Goal: Task Accomplishment & Management: Manage account settings

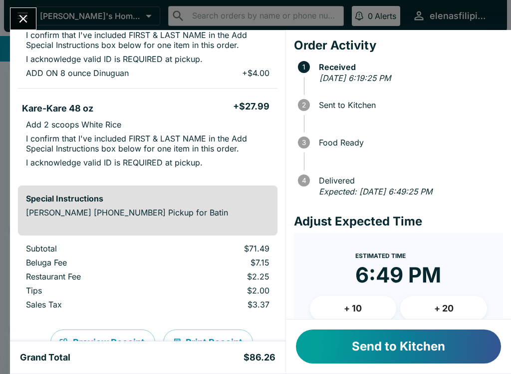
scroll to position [207, 0]
click at [436, 350] on button "Send to Kitchen" at bounding box center [398, 346] width 205 height 34
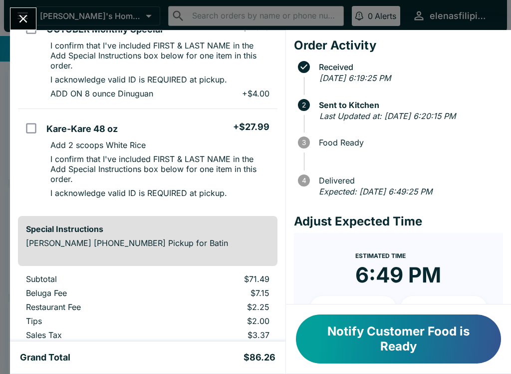
click at [20, 19] on icon "Close" at bounding box center [22, 18] width 13 height 13
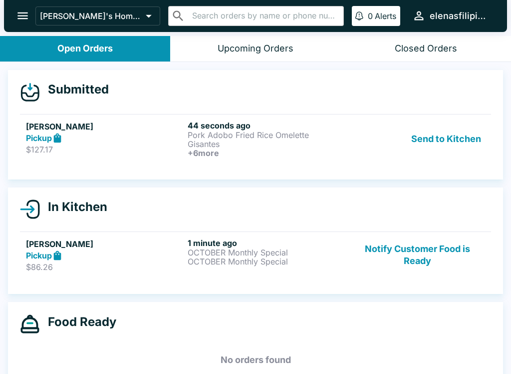
click at [89, 141] on div "Pickup" at bounding box center [105, 137] width 158 height 11
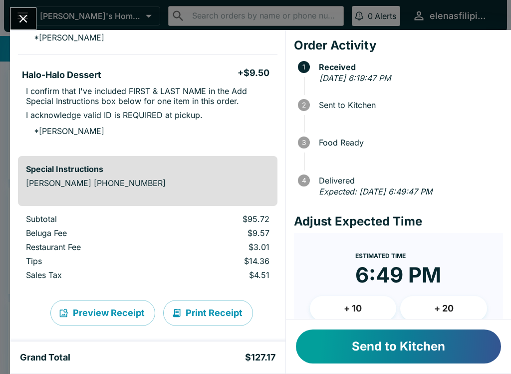
scroll to position [772, 0]
click at [409, 348] on button "Send to Kitchen" at bounding box center [398, 346] width 205 height 34
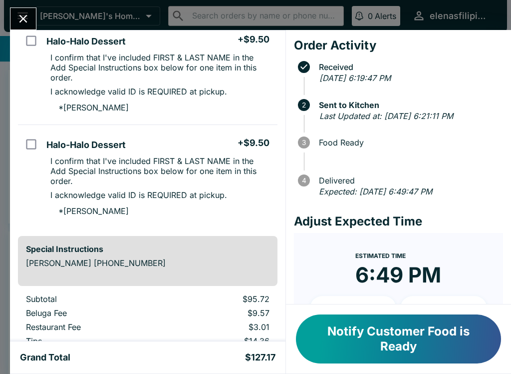
click at [17, 13] on icon "Close" at bounding box center [22, 18] width 13 height 13
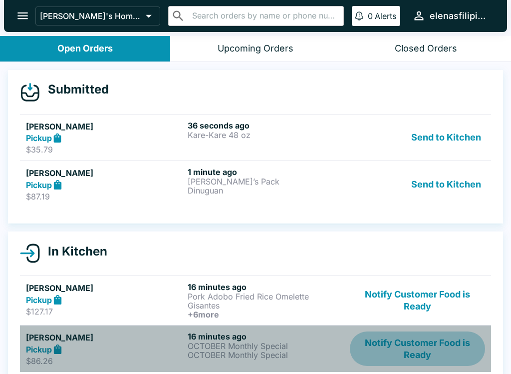
click at [421, 347] on button "Notify Customer Food is Ready" at bounding box center [417, 348] width 135 height 34
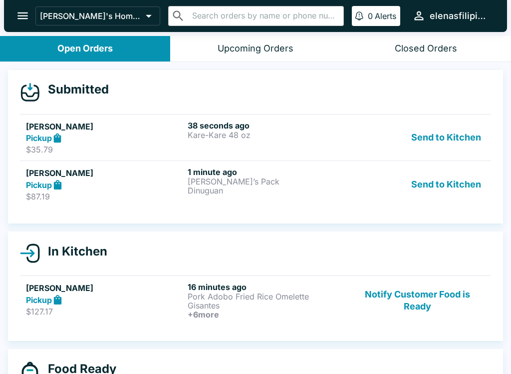
click at [193, 179] on p "[PERSON_NAME]’s Pack" at bounding box center [267, 181] width 158 height 9
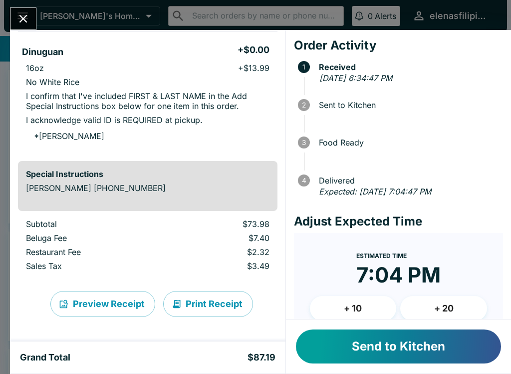
scroll to position [178, 0]
click at [371, 358] on button "Send to Kitchen" at bounding box center [398, 346] width 205 height 34
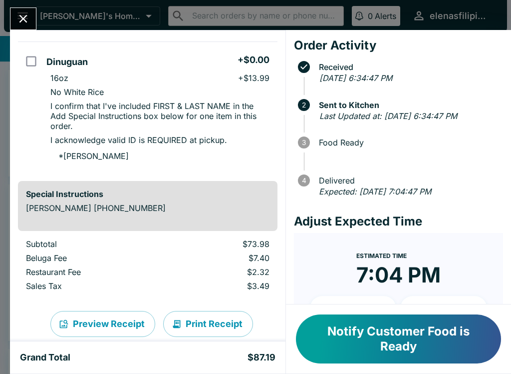
click at [15, 18] on button "Close" at bounding box center [22, 18] width 25 height 21
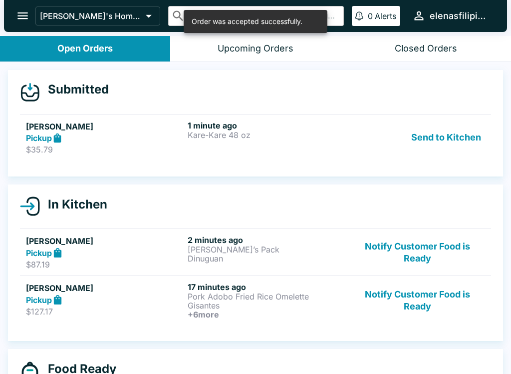
click at [163, 142] on div "Pickup" at bounding box center [105, 137] width 158 height 11
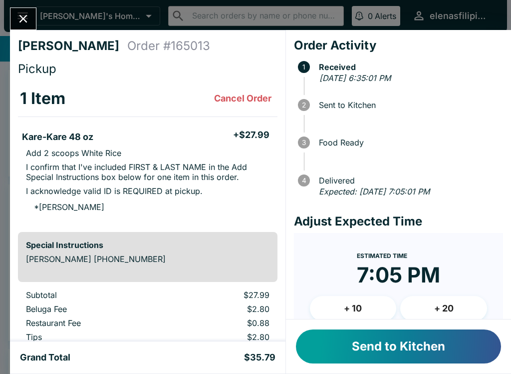
click at [423, 356] on button "Send to Kitchen" at bounding box center [398, 346] width 205 height 34
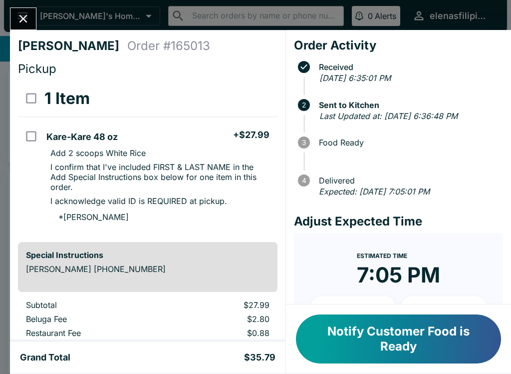
click at [33, 14] on button "Close" at bounding box center [22, 18] width 25 height 21
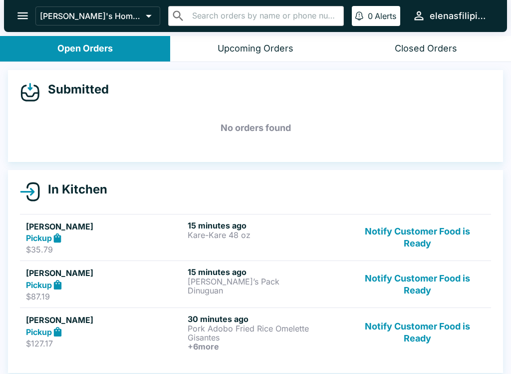
click at [404, 341] on button "Notify Customer Food is Ready" at bounding box center [417, 332] width 135 height 37
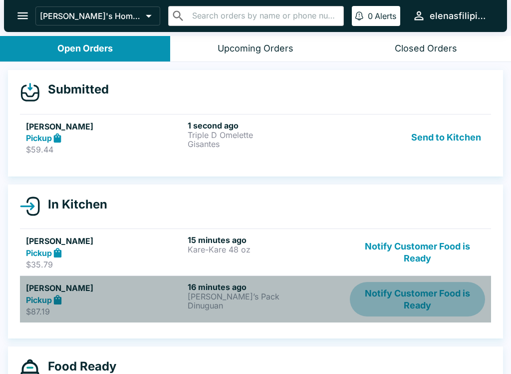
click at [428, 294] on button "Notify Customer Food is Ready" at bounding box center [417, 299] width 135 height 34
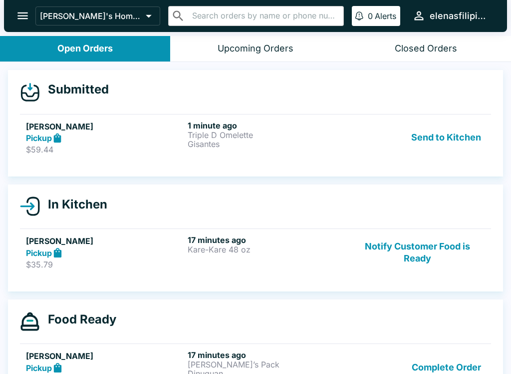
click at [208, 146] on p "Gisantes" at bounding box center [267, 143] width 158 height 9
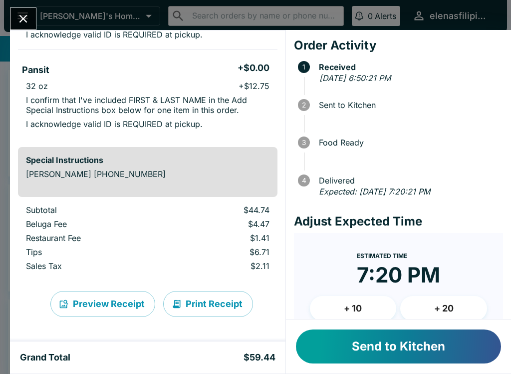
scroll to position [246, 0]
click at [407, 362] on button "Send to Kitchen" at bounding box center [398, 346] width 205 height 34
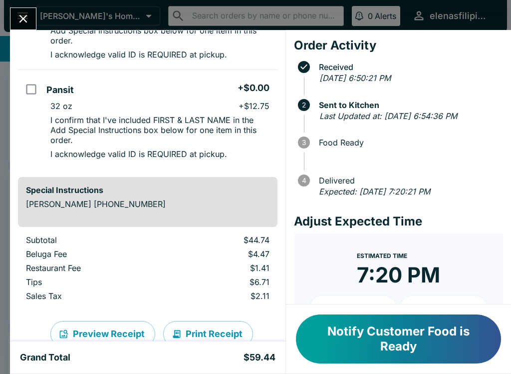
click at [21, 23] on icon "Close" at bounding box center [22, 18] width 13 height 13
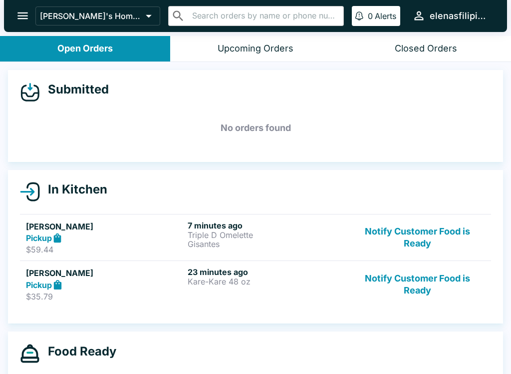
click at [382, 288] on button "Notify Customer Food is Ready" at bounding box center [417, 284] width 135 height 34
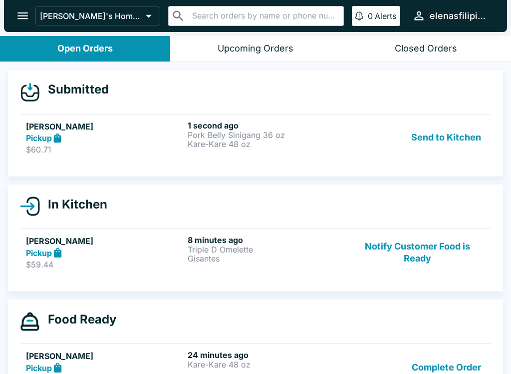
click at [260, 139] on p "Pork Belly Sinigang 36 oz" at bounding box center [267, 134] width 158 height 9
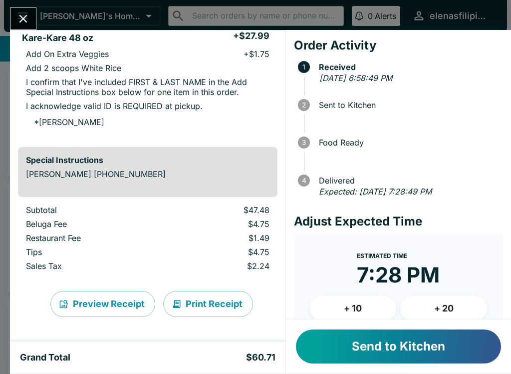
scroll to position [220, 0]
click at [443, 347] on button "Send to Kitchen" at bounding box center [398, 346] width 205 height 34
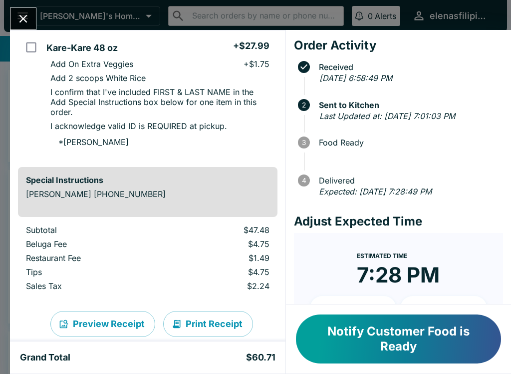
click at [20, 21] on icon "Close" at bounding box center [23, 19] width 8 height 8
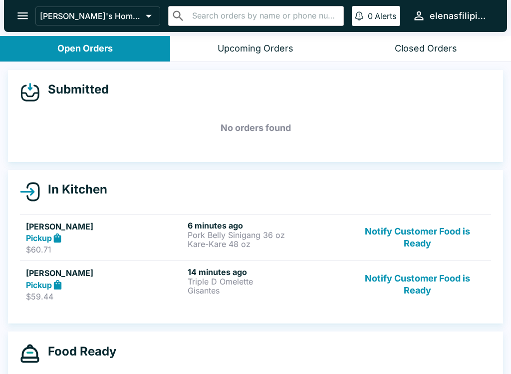
click at [407, 292] on button "Notify Customer Food is Ready" at bounding box center [417, 284] width 135 height 34
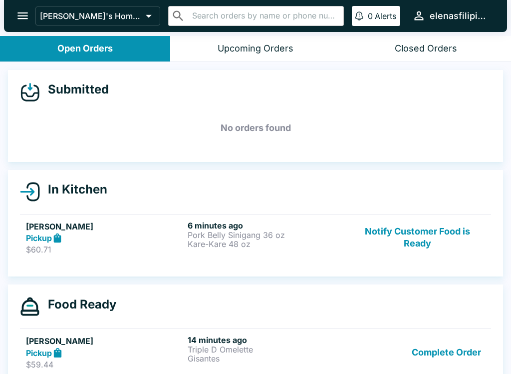
click at [442, 346] on button "Complete Order" at bounding box center [446, 352] width 77 height 34
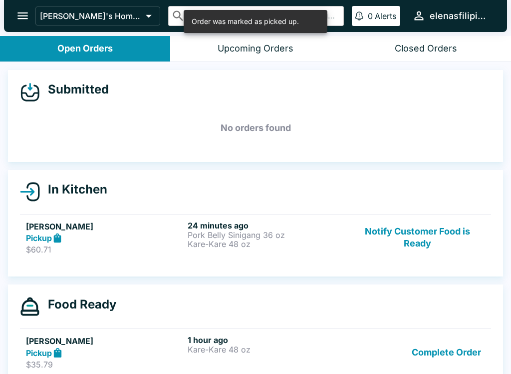
click at [462, 352] on button "Complete Order" at bounding box center [446, 352] width 77 height 34
click at [453, 359] on button "Complete Order" at bounding box center [446, 352] width 77 height 34
click at [458, 351] on button "Complete Order" at bounding box center [446, 353] width 77 height 37
click at [455, 350] on button "Complete Order" at bounding box center [446, 352] width 77 height 34
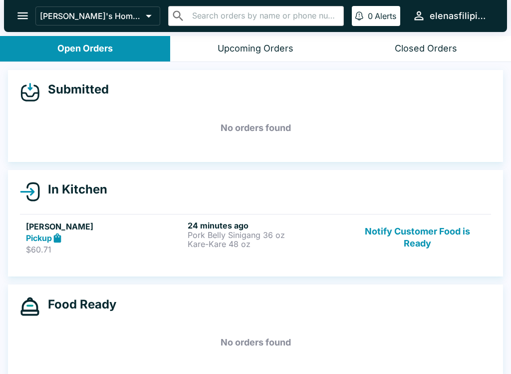
click at [408, 244] on button "Notify Customer Food is Ready" at bounding box center [417, 237] width 135 height 34
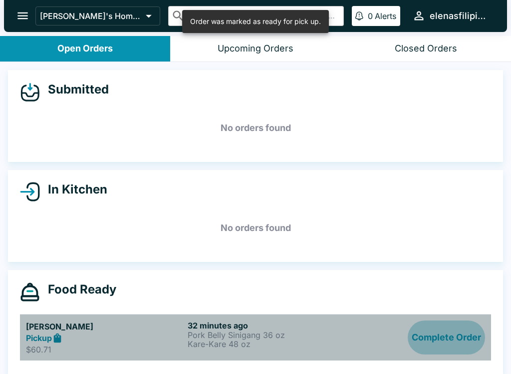
click at [435, 342] on button "Complete Order" at bounding box center [446, 337] width 77 height 34
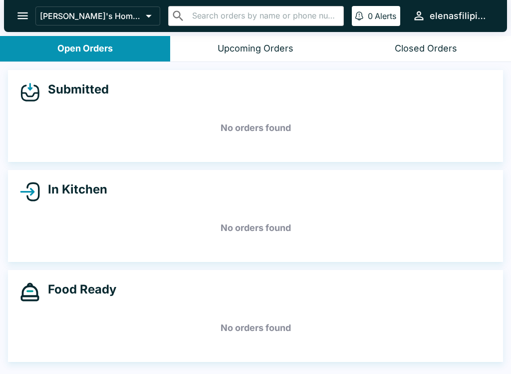
click at [19, 18] on icon "open drawer" at bounding box center [22, 15] width 10 height 7
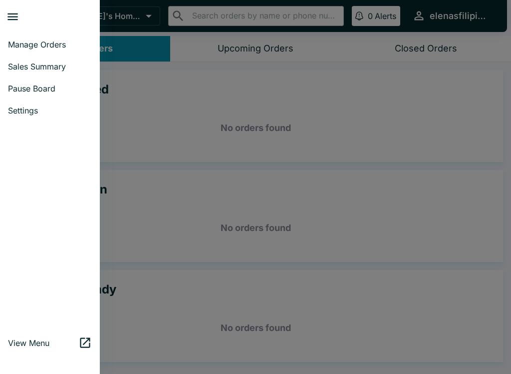
click at [25, 64] on span "Sales Summary" at bounding box center [50, 66] width 84 height 10
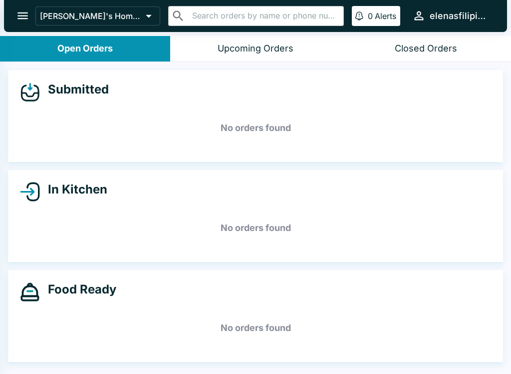
select select "03:00"
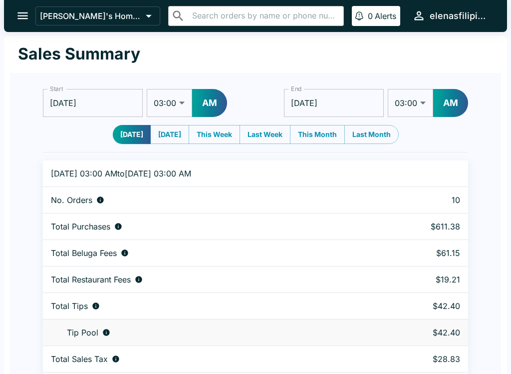
click at [16, 16] on icon "open drawer" at bounding box center [22, 15] width 13 height 13
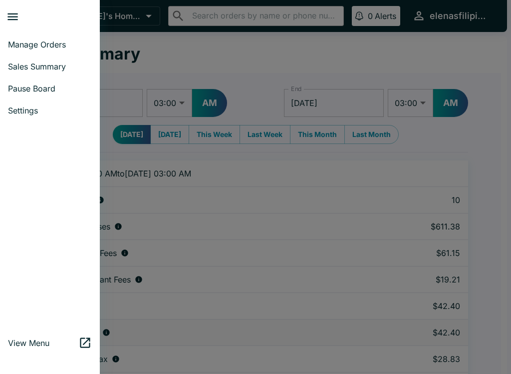
click at [46, 43] on span "Manage Orders" at bounding box center [50, 44] width 84 height 10
